Goal: Task Accomplishment & Management: Manage account settings

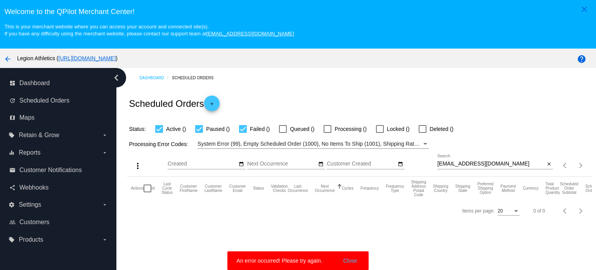
click at [460, 160] on div "[EMAIL_ADDRESS][DOMAIN_NAME] Search" at bounding box center [491, 161] width 108 height 15
paste input "[EMAIL_ADDRESS][DOMAIN_NAME]"
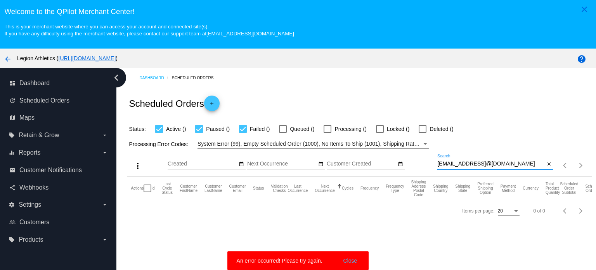
type input "[EMAIL_ADDRESS]@[DOMAIN_NAME]"
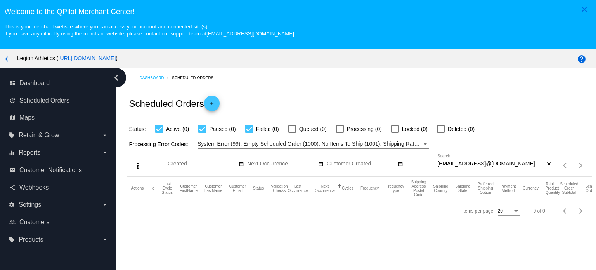
scroll to position [0, 0]
click at [351, 87] on div "Dashboard Scheduled Orders Scheduled Orders add Status: Active (0) Paused (0) F…" at bounding box center [360, 144] width 474 height 153
click at [481, 163] on input "[EMAIL_ADDRESS]@[DOMAIN_NAME]" at bounding box center [491, 164] width 108 height 6
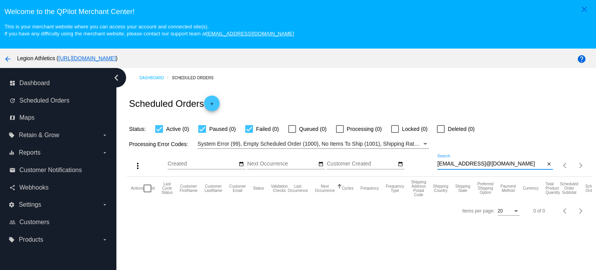
paste input
type input "[EMAIL_ADDRESS][DOMAIN_NAME]"
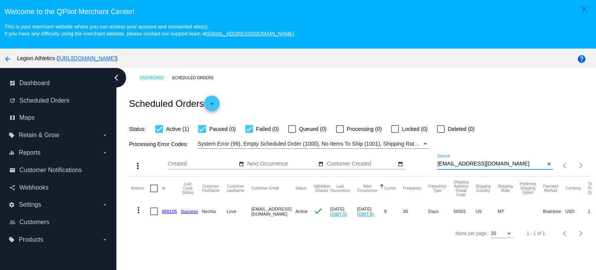
click at [170, 211] on link "858105" at bounding box center [169, 210] width 15 height 5
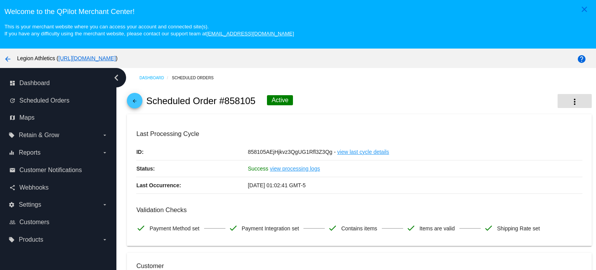
click at [570, 102] on mat-icon "more_vert" at bounding box center [574, 101] width 9 height 9
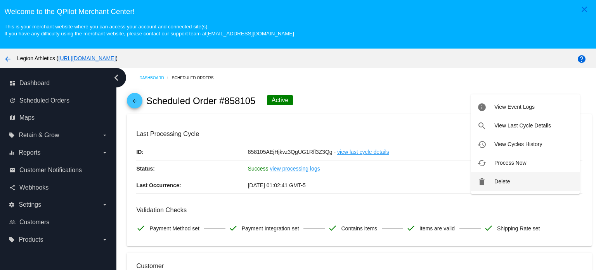
click at [519, 183] on button "delete Delete" at bounding box center [525, 181] width 109 height 19
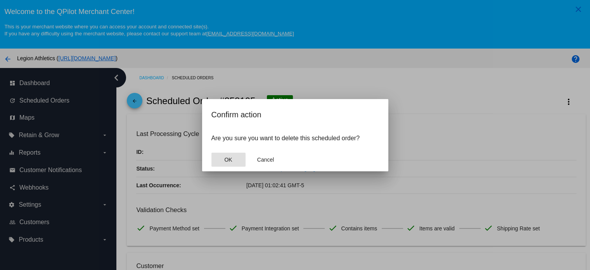
click at [229, 159] on span "OK" at bounding box center [228, 159] width 8 height 6
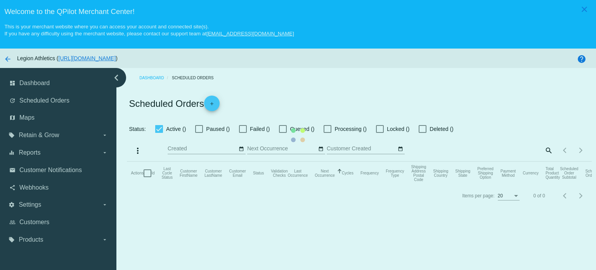
checkbox input "true"
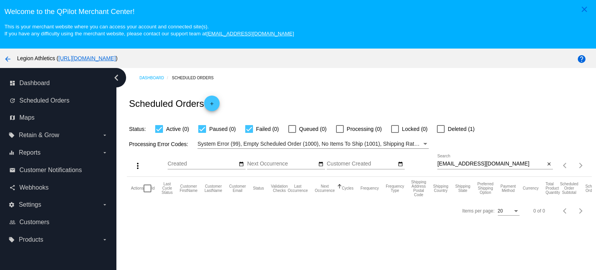
click at [500, 161] on input "[EMAIL_ADDRESS][DOMAIN_NAME]" at bounding box center [491, 164] width 108 height 6
paste input "liz.fitzgarrald"
type input "liz.fitzgarrald@gmail.com"
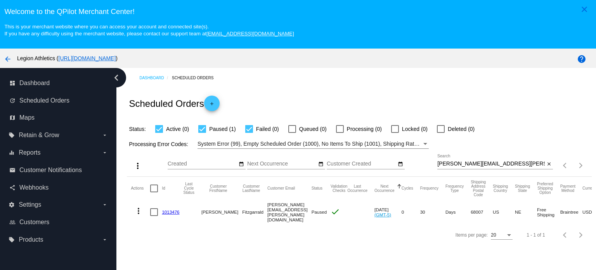
click at [172, 210] on link "1013476" at bounding box center [170, 211] width 17 height 5
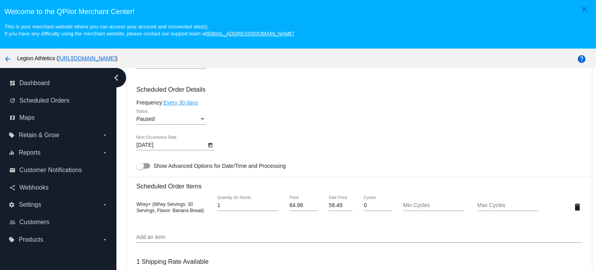
scroll to position [427, 0]
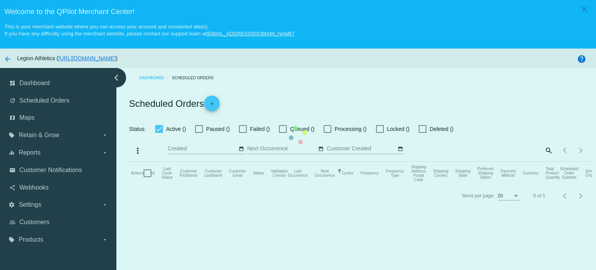
checkbox input "true"
